Goal: Task Accomplishment & Management: Manage account settings

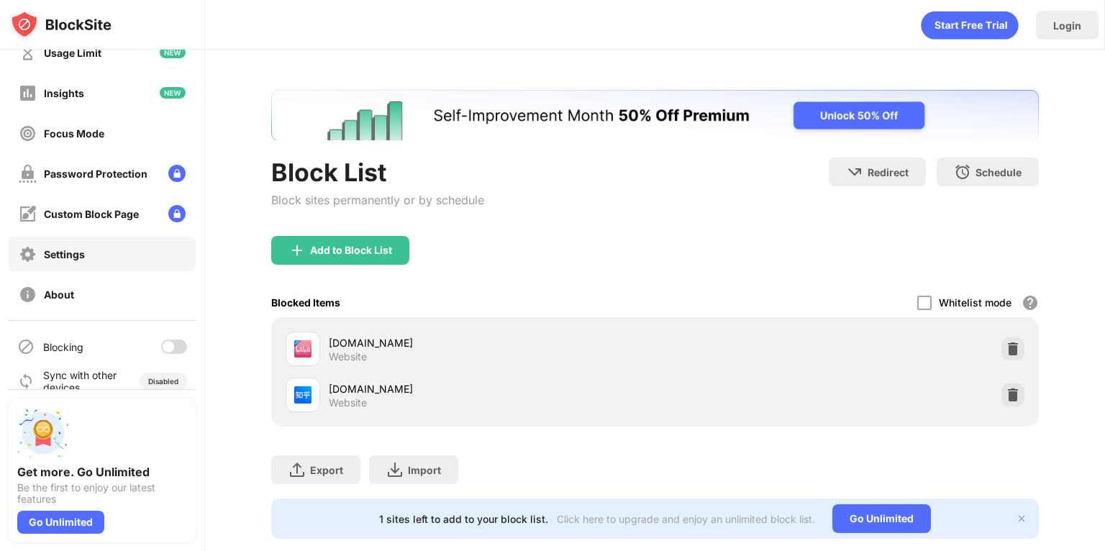
scroll to position [81, 0]
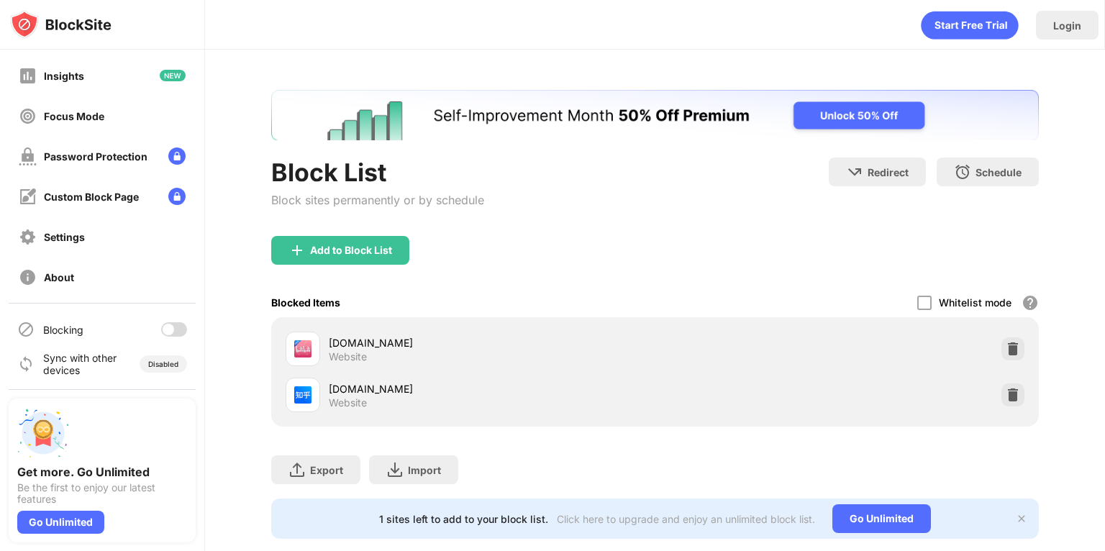
click at [163, 329] on div at bounding box center [169, 330] width 12 height 12
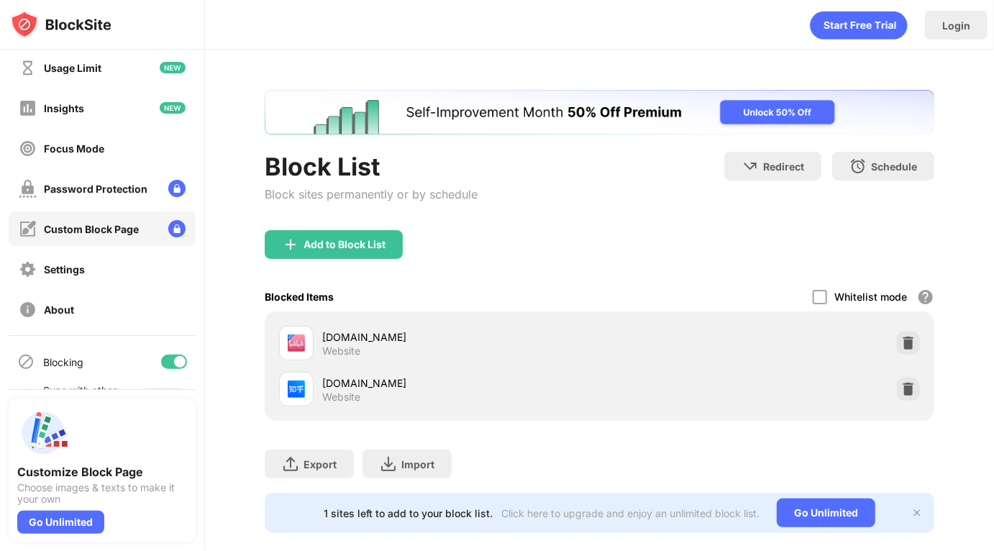
scroll to position [81, 0]
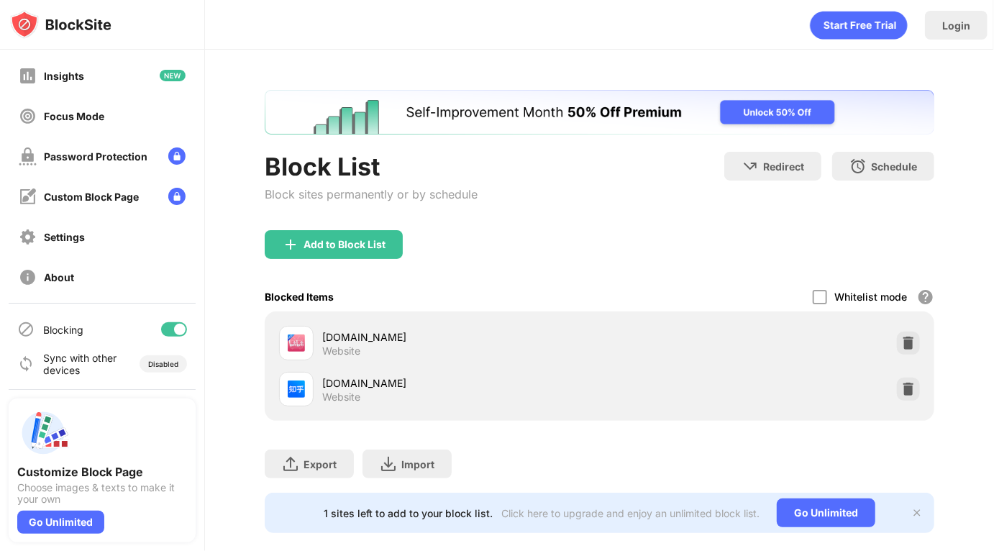
click at [171, 324] on div at bounding box center [174, 329] width 26 height 14
